Goal: Book appointment/travel/reservation

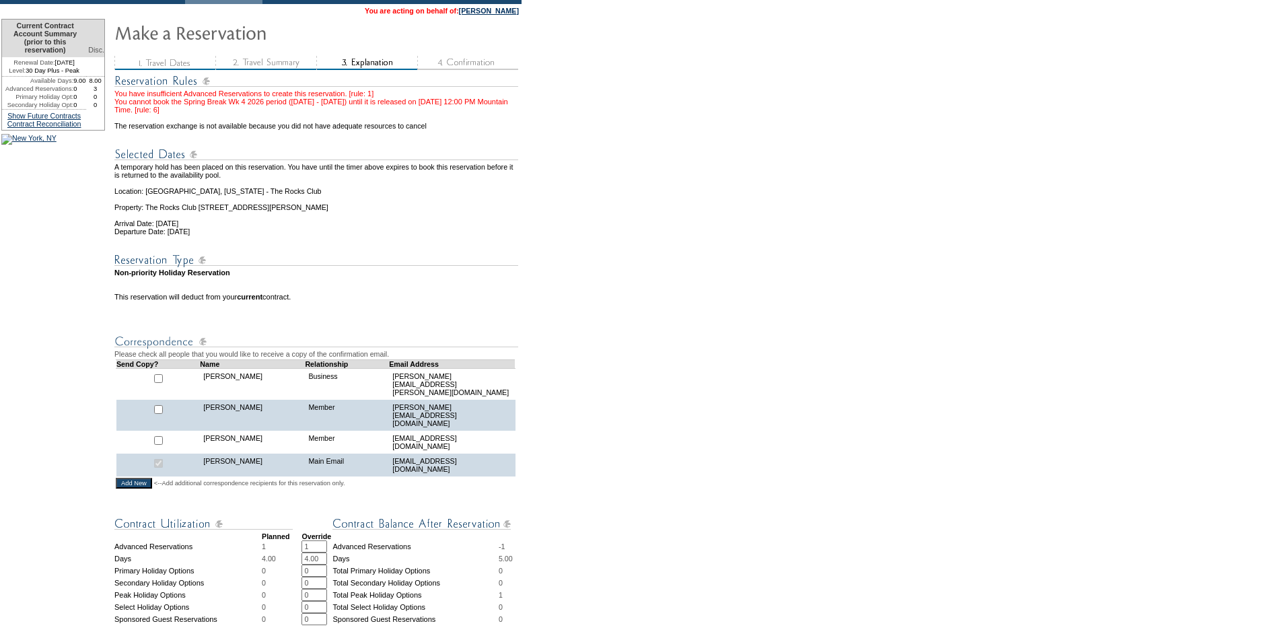
scroll to position [471, 0]
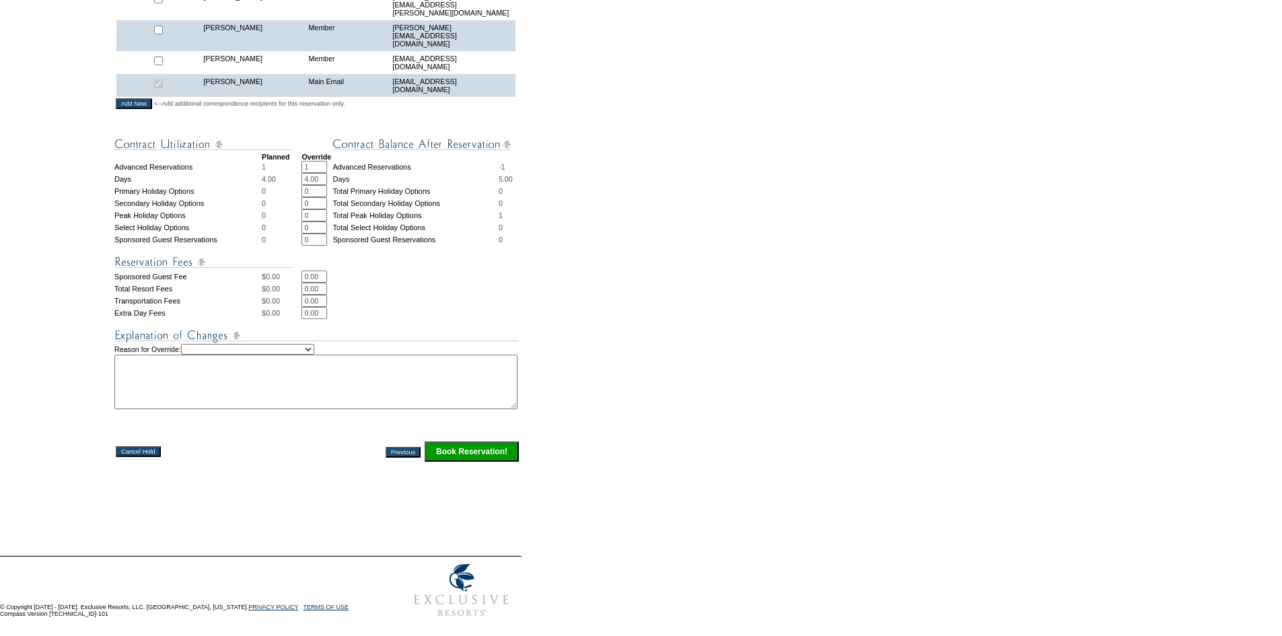
click at [316, 163] on input "1" at bounding box center [314, 167] width 26 height 12
type input "0"
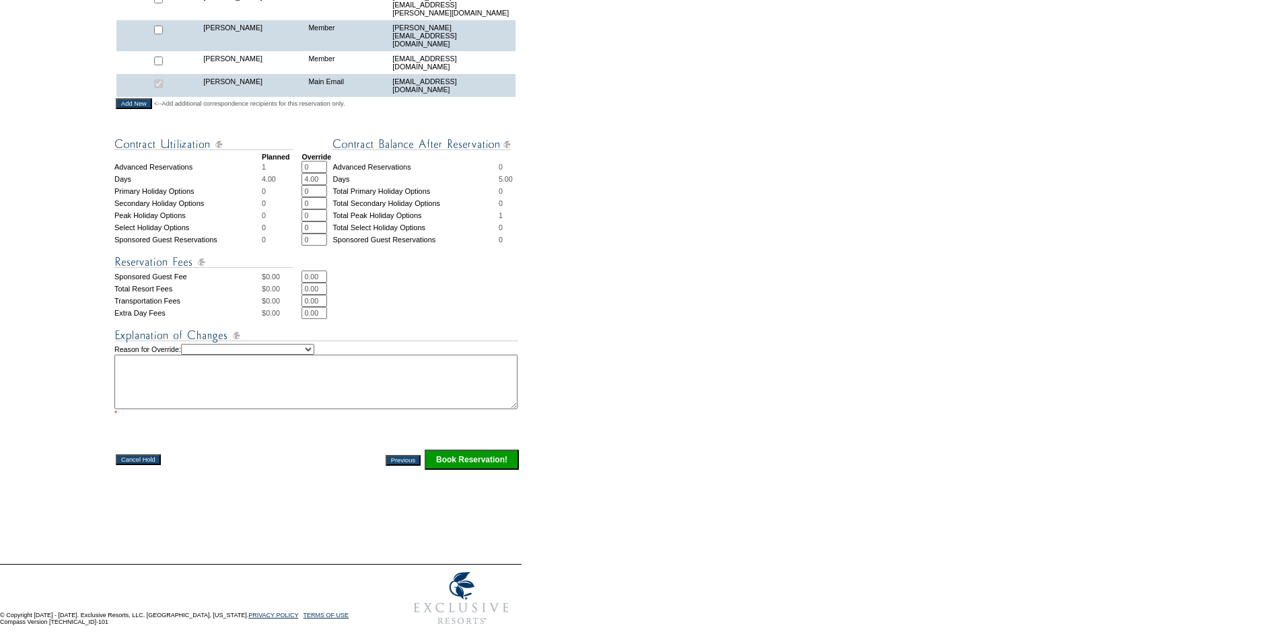
click at [317, 216] on input "0" at bounding box center [314, 215] width 26 height 12
type input "1"
click at [314, 353] on select "Creating Continuous Stay Days Rebooked After Cancellation Editing Occupant Expe…" at bounding box center [247, 349] width 133 height 11
select select "1041"
click at [195, 349] on select "Creating Continuous Stay Days Rebooked After Cancellation Editing Occupant Expe…" at bounding box center [247, 349] width 133 height 11
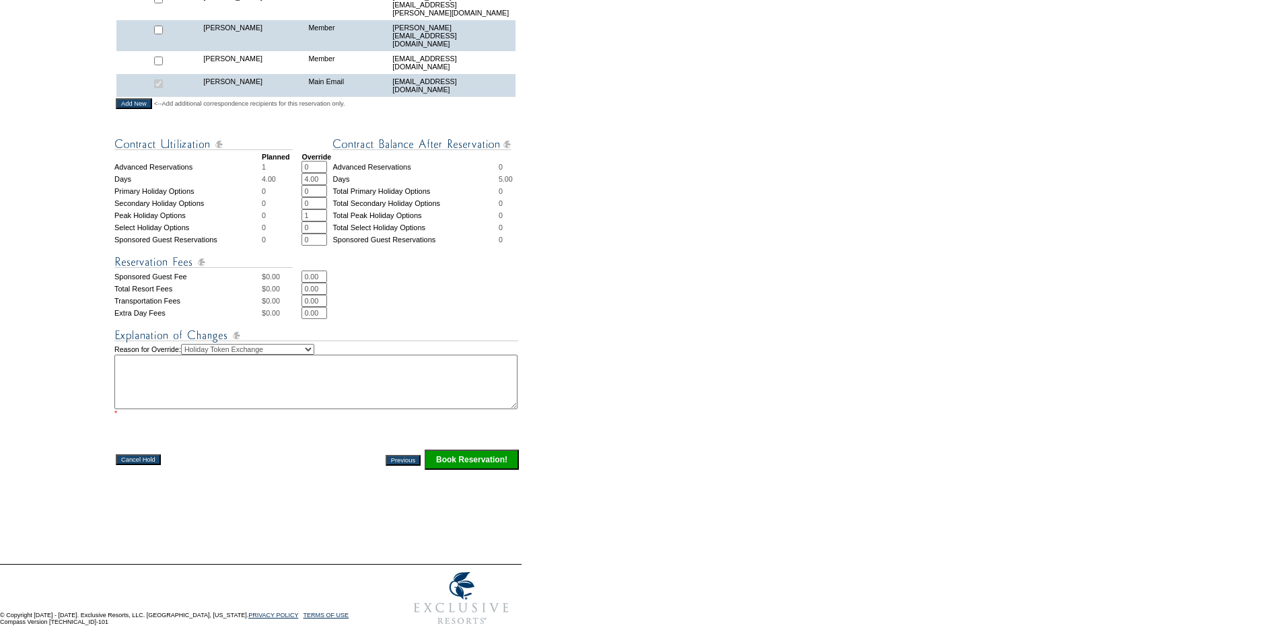
click at [317, 380] on textarea at bounding box center [315, 382] width 403 height 55
type textarea "ef"
click at [460, 456] on input "Book Reservation!" at bounding box center [472, 459] width 94 height 20
